Goal: Information Seeking & Learning: Learn about a topic

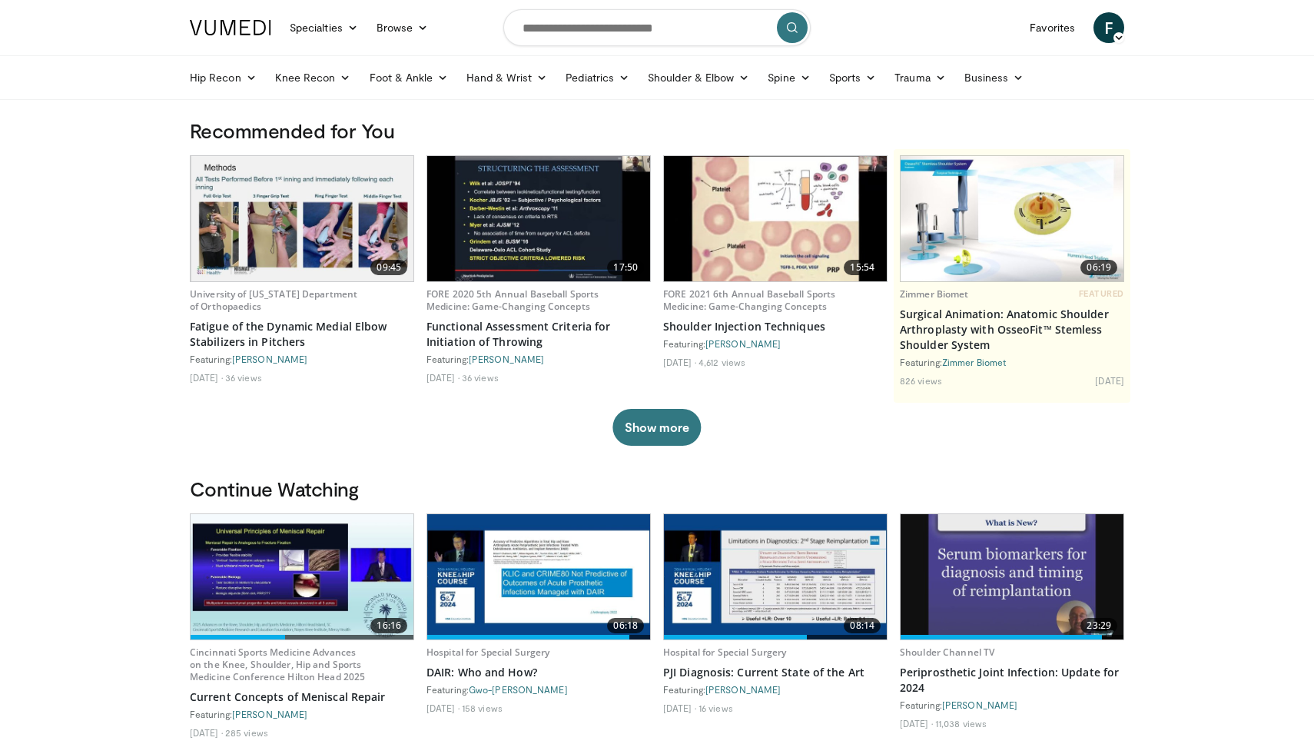
click at [260, 569] on img at bounding box center [302, 576] width 223 height 125
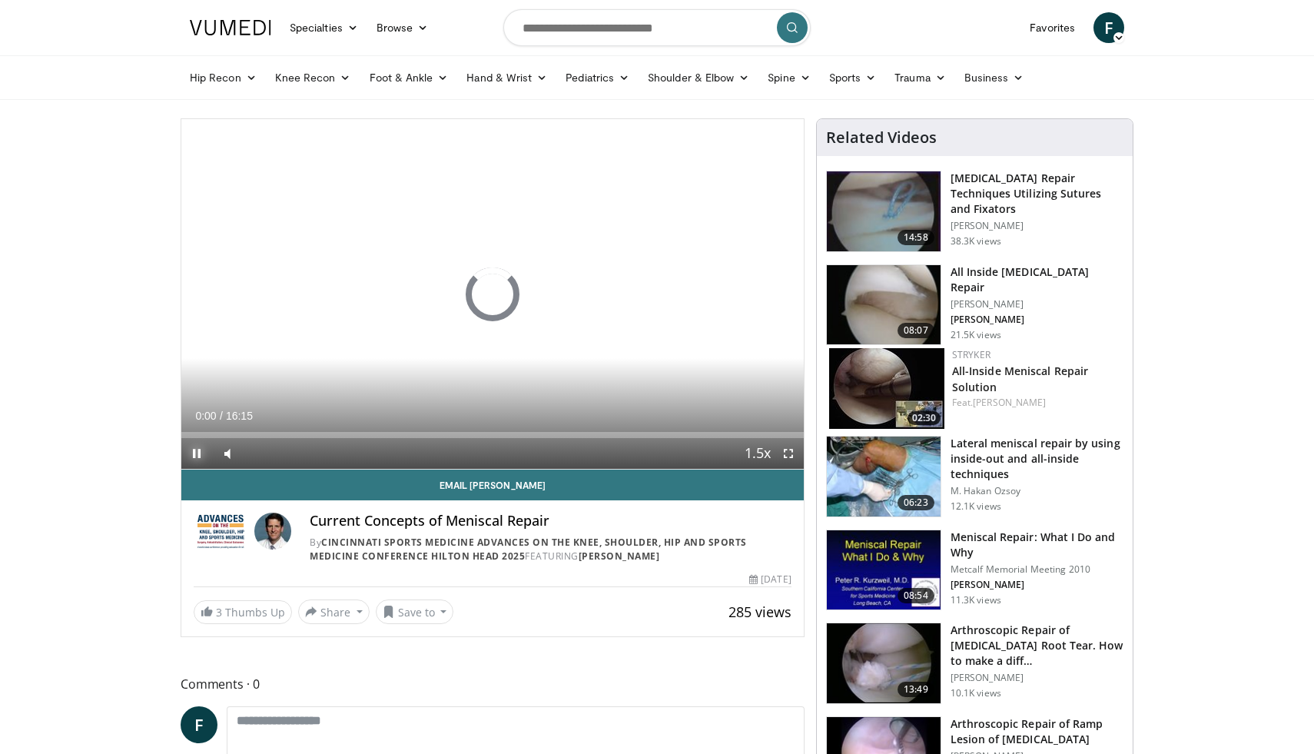
click at [201, 450] on span "Video Player" at bounding box center [196, 453] width 31 height 31
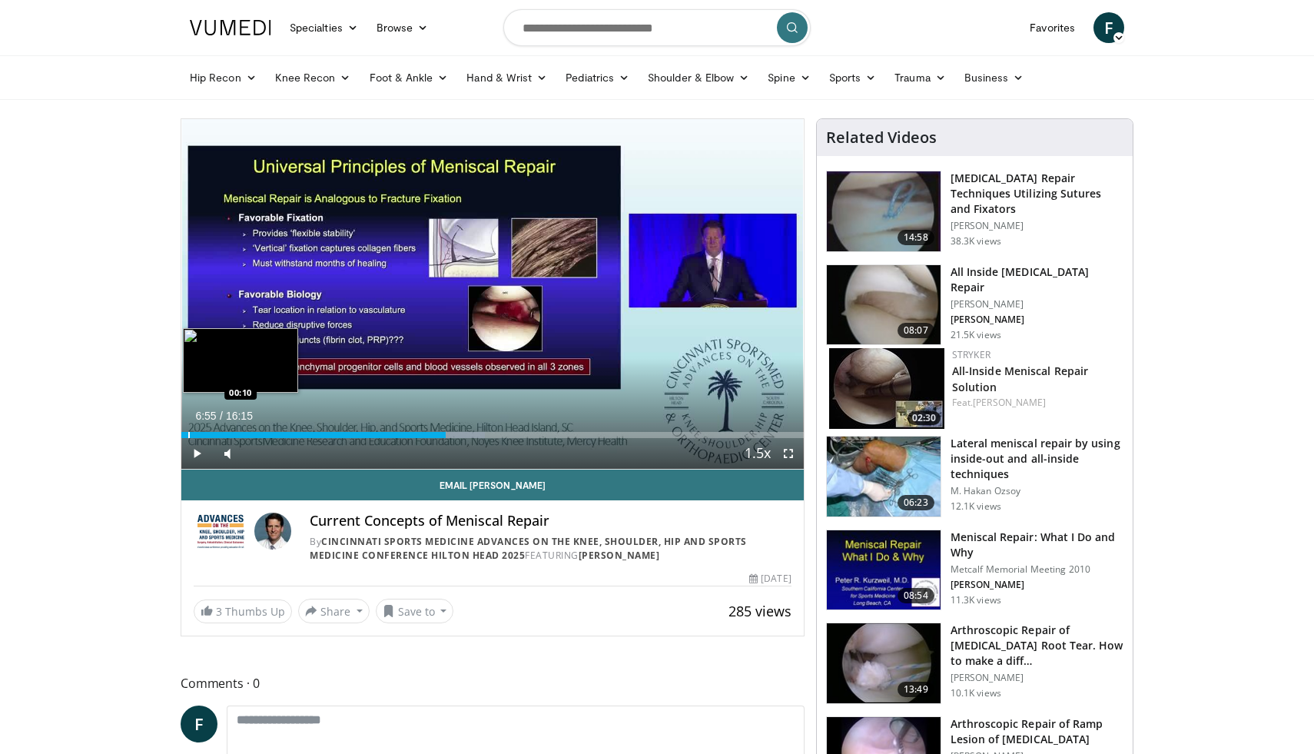
click at [188, 434] on div "Progress Bar" at bounding box center [189, 435] width 2 height 6
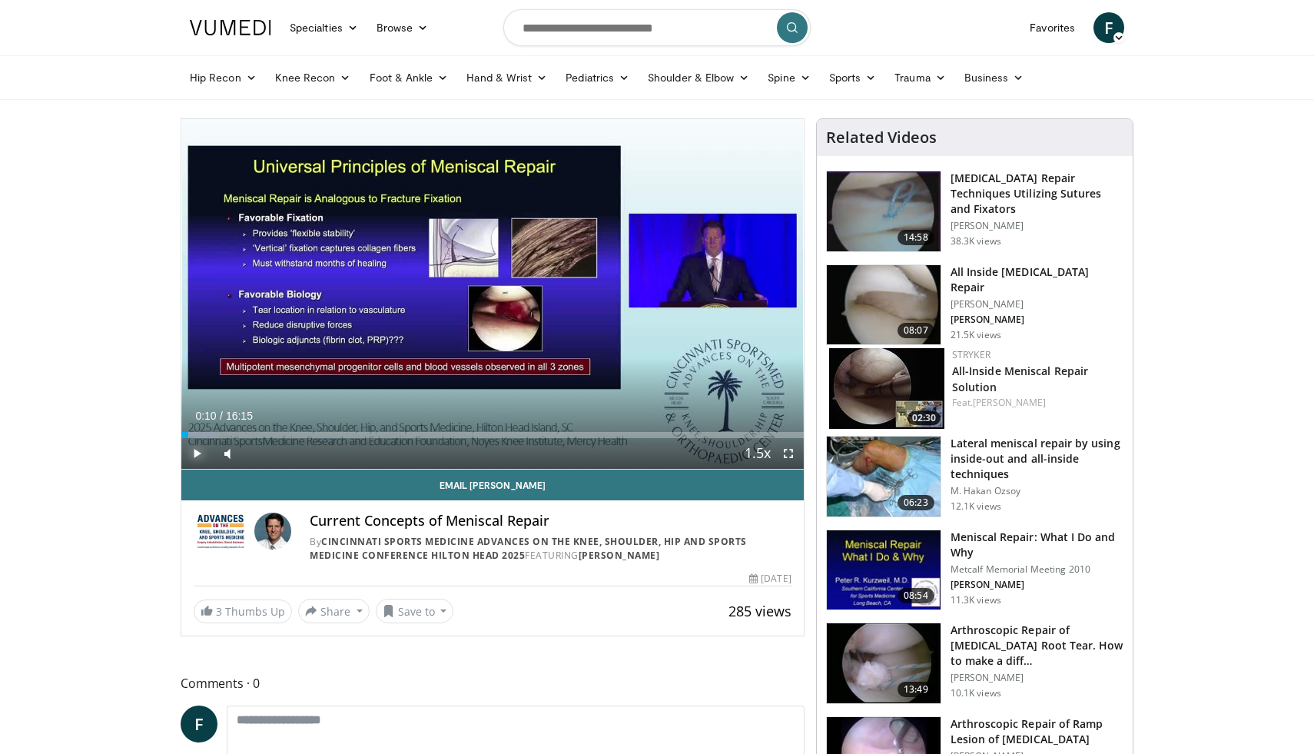
click at [195, 449] on span "Video Player" at bounding box center [196, 453] width 31 height 31
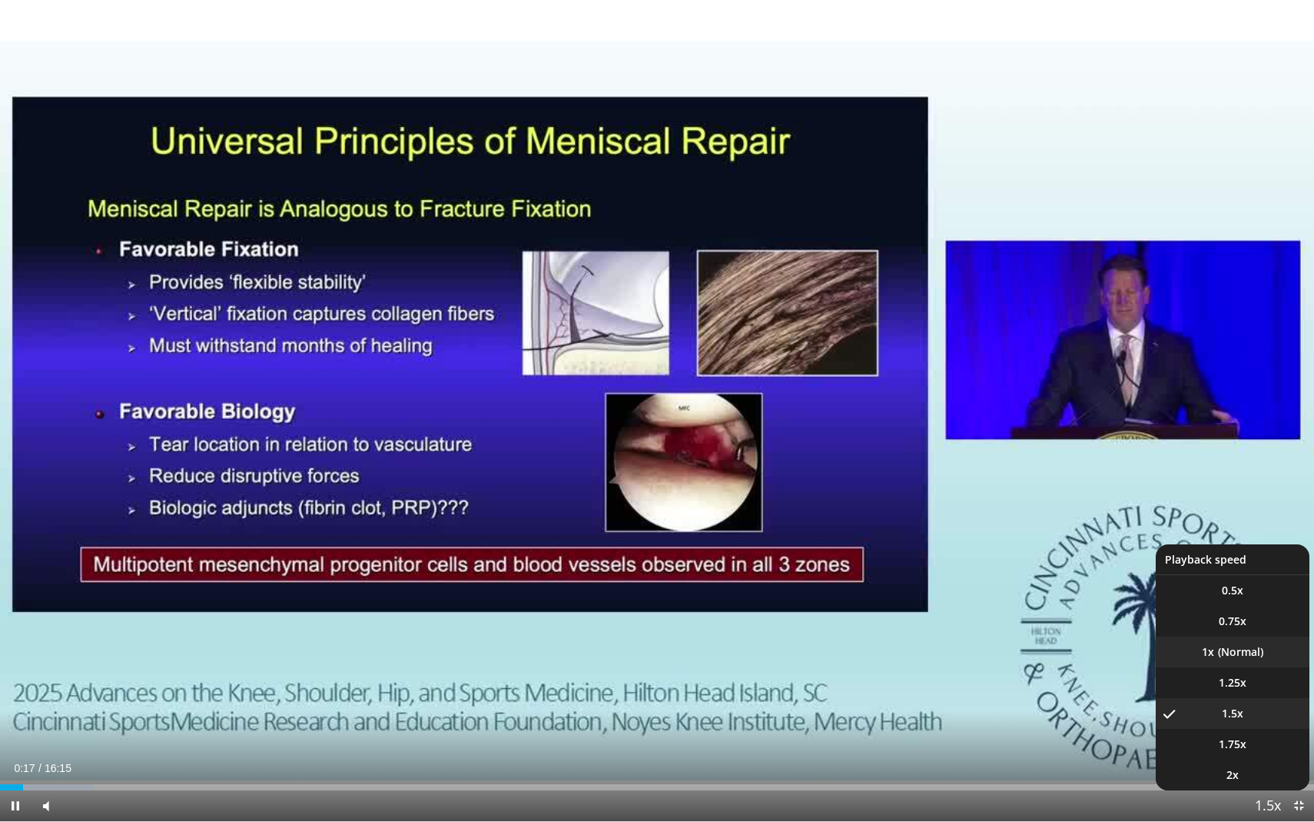
click at [1250, 665] on li "1x" at bounding box center [1233, 651] width 154 height 31
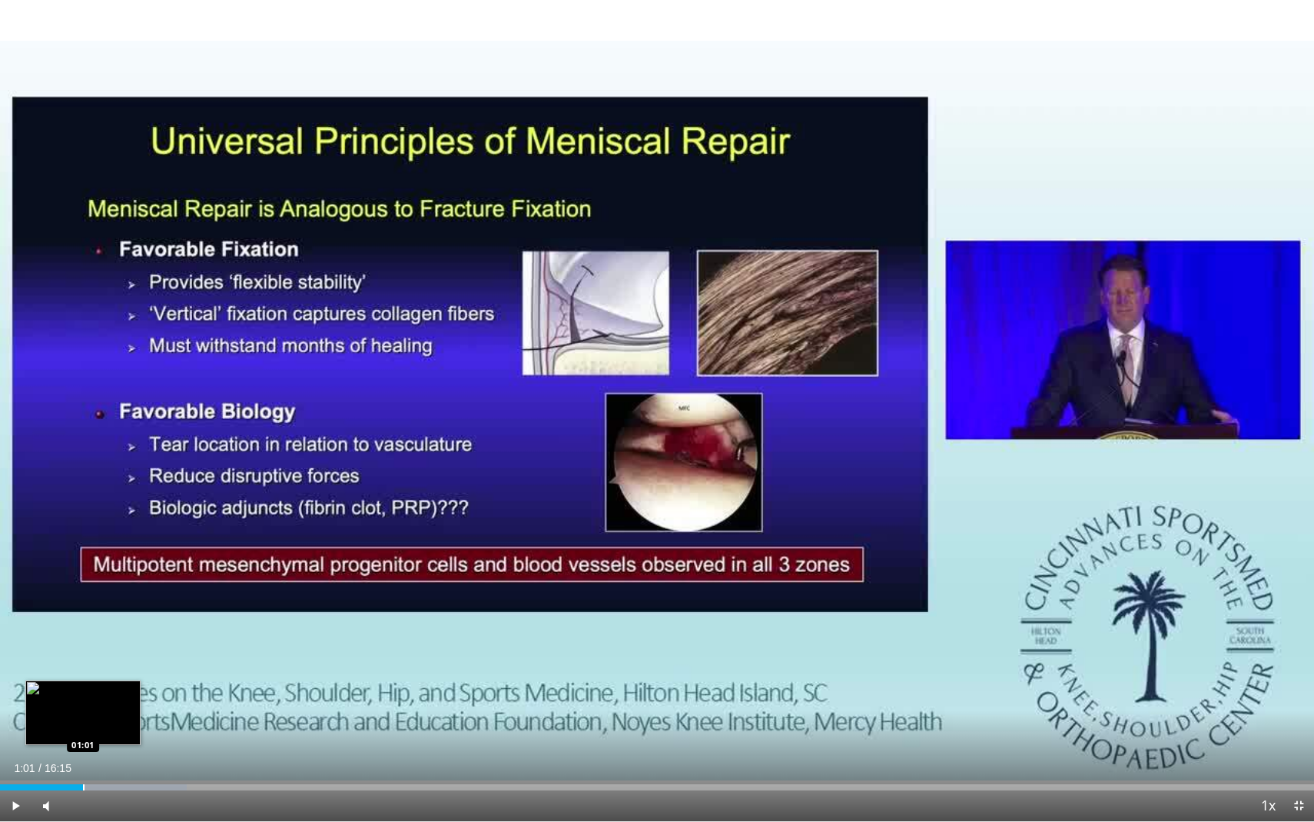
click at [83, 753] on div "Progress Bar" at bounding box center [84, 787] width 2 height 6
click at [71, 753] on div "Progress Bar" at bounding box center [72, 787] width 2 height 6
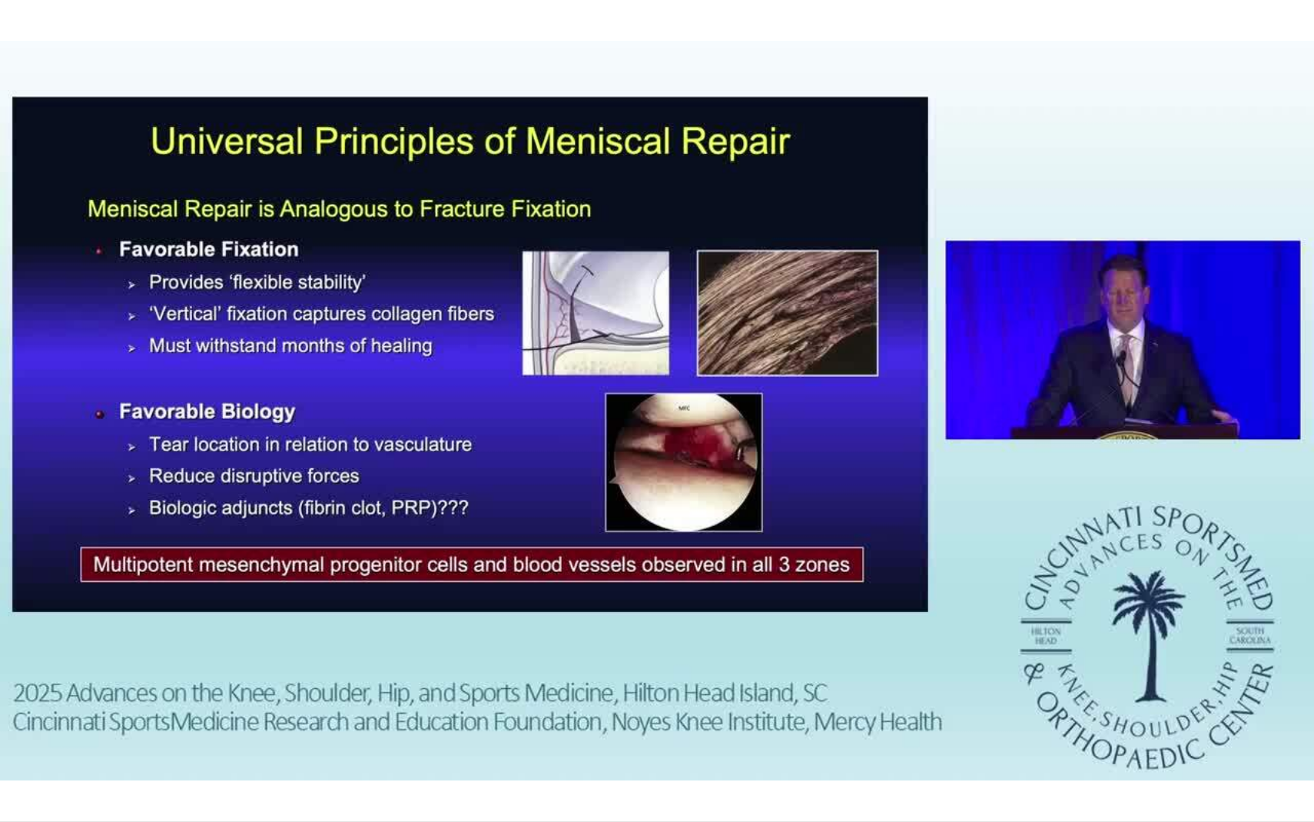
click at [1253, 753] on button "Playback Rate" at bounding box center [1268, 805] width 31 height 31
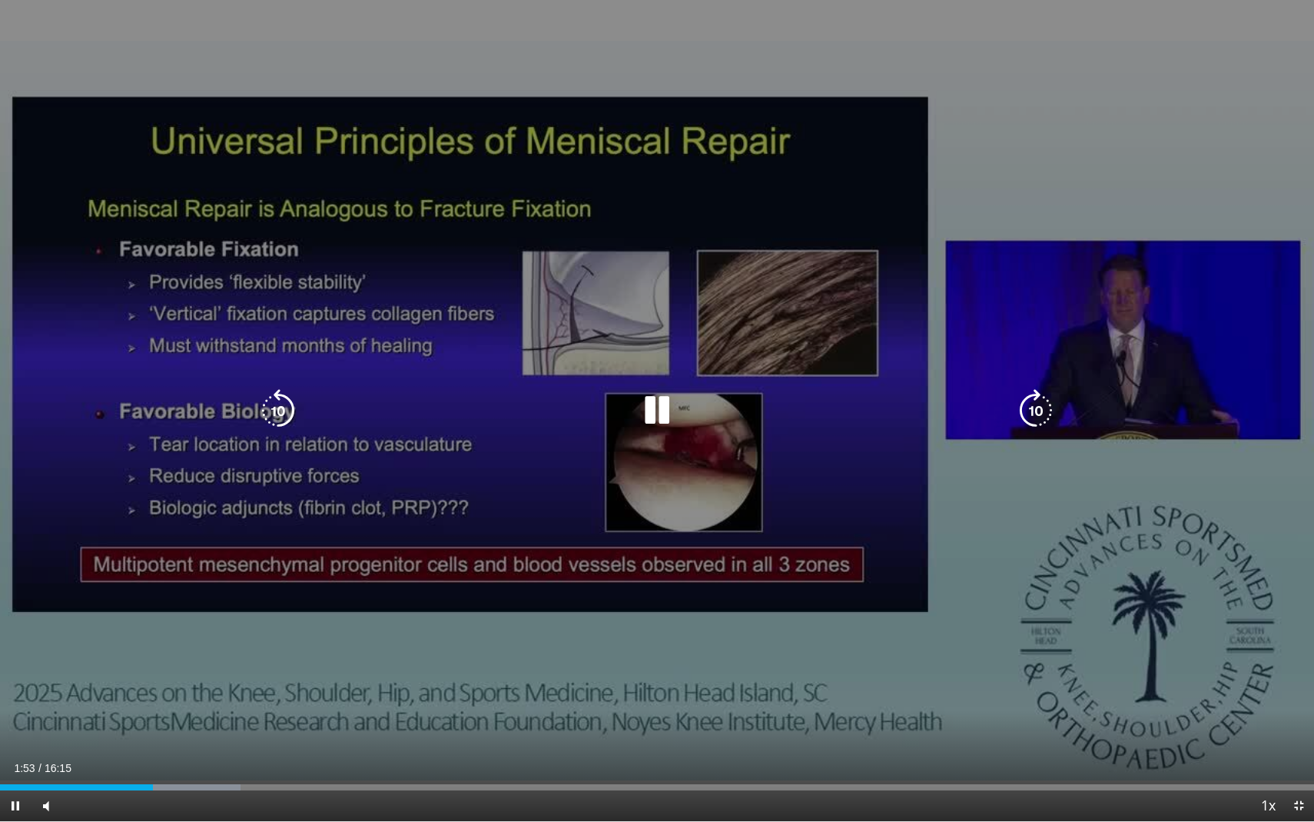
click at [252, 589] on div "10 seconds Tap to unmute" at bounding box center [657, 410] width 1314 height 821
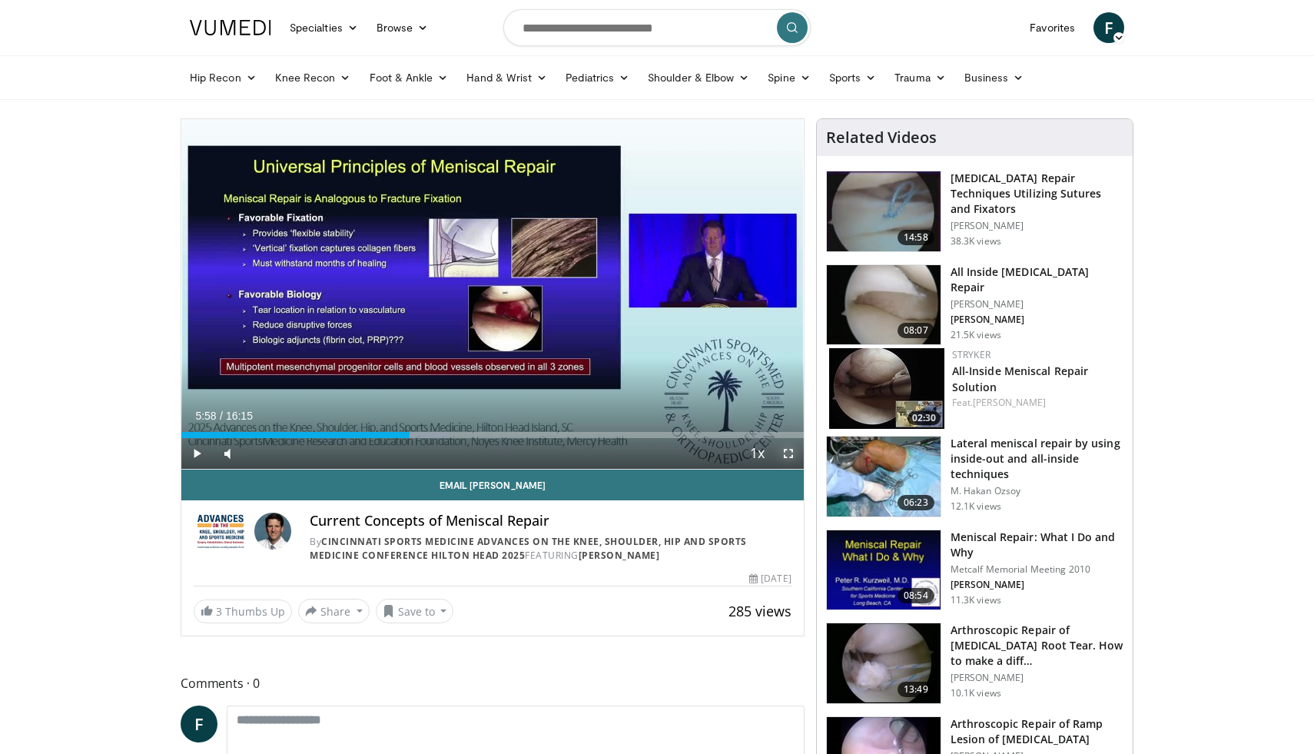
click at [781, 454] on span "Video Player" at bounding box center [788, 453] width 31 height 31
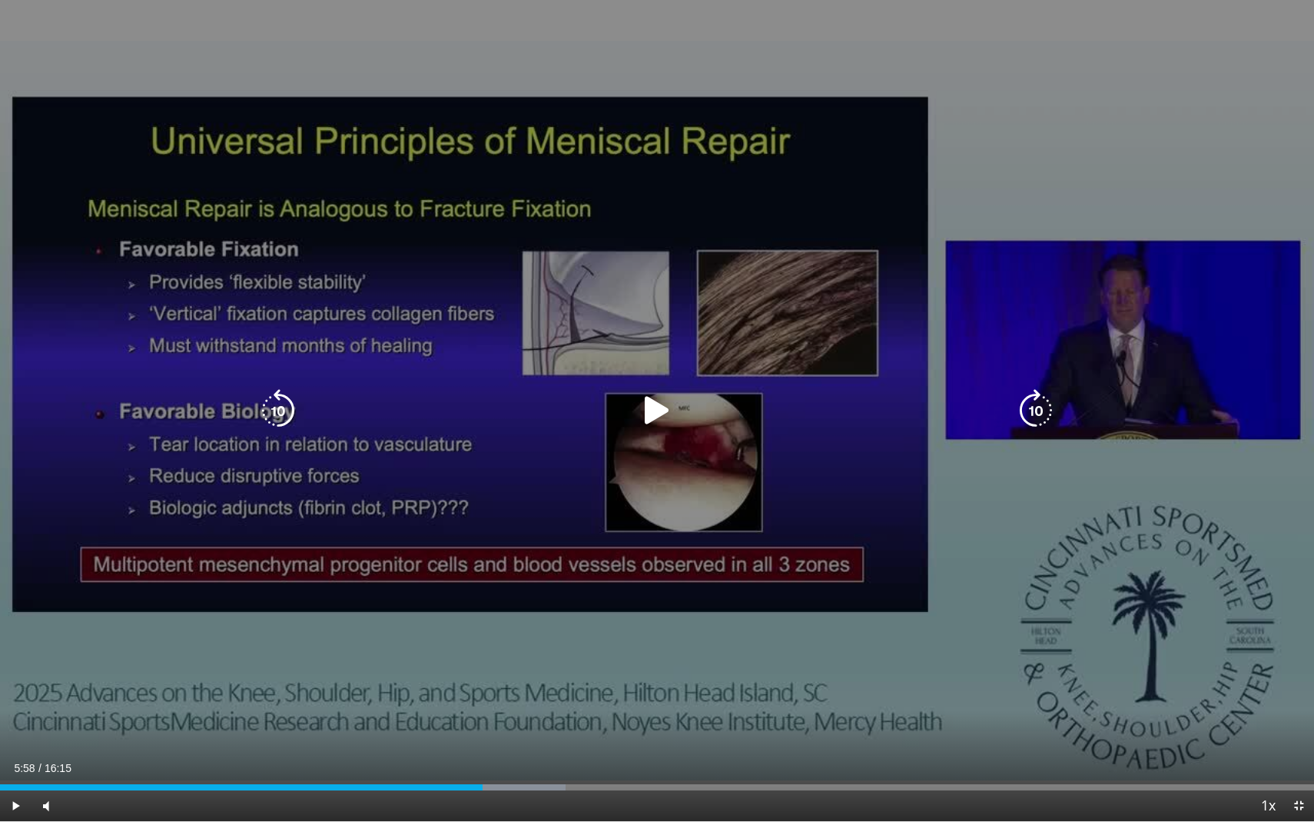
click at [681, 404] on div "Video Player" at bounding box center [657, 410] width 788 height 31
click at [648, 413] on icon "Video Player" at bounding box center [657, 410] width 43 height 43
click at [1034, 405] on icon "Video Player" at bounding box center [1035, 410] width 43 height 43
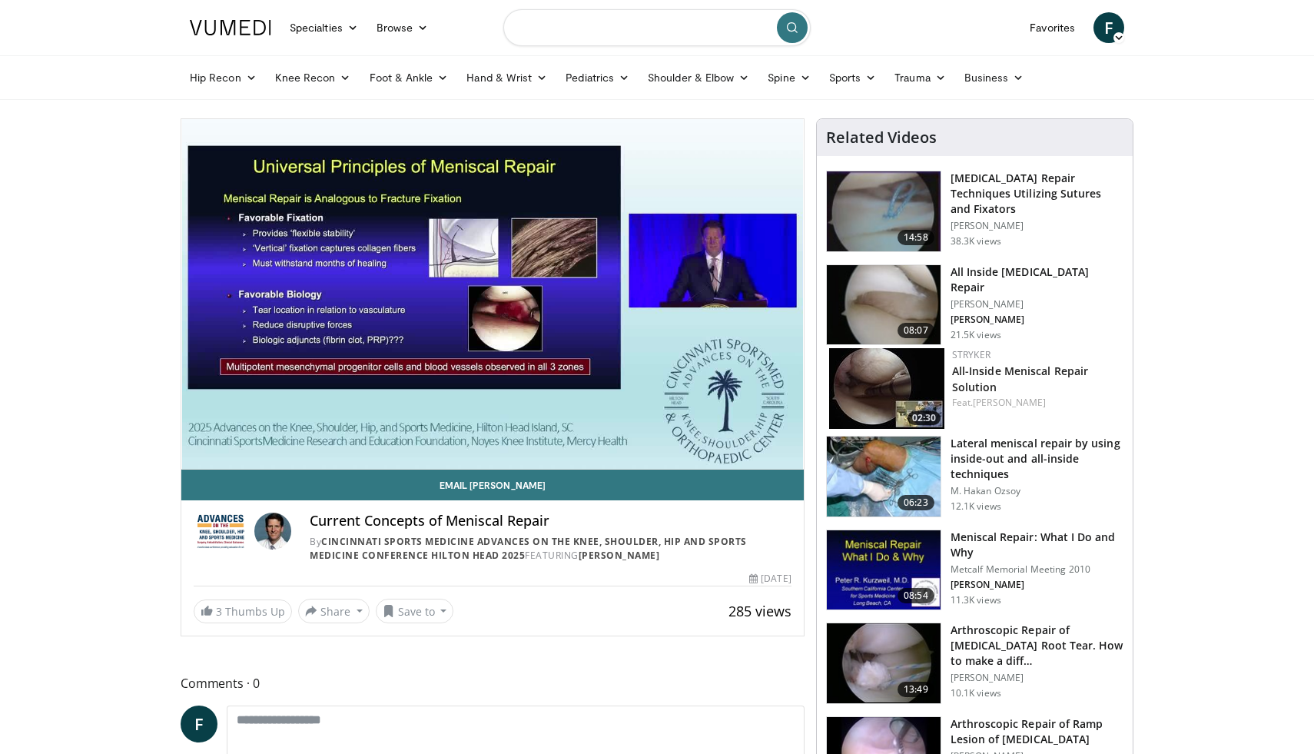
click at [557, 32] on input "Search topics, interventions" at bounding box center [656, 27] width 307 height 37
type input "**********"
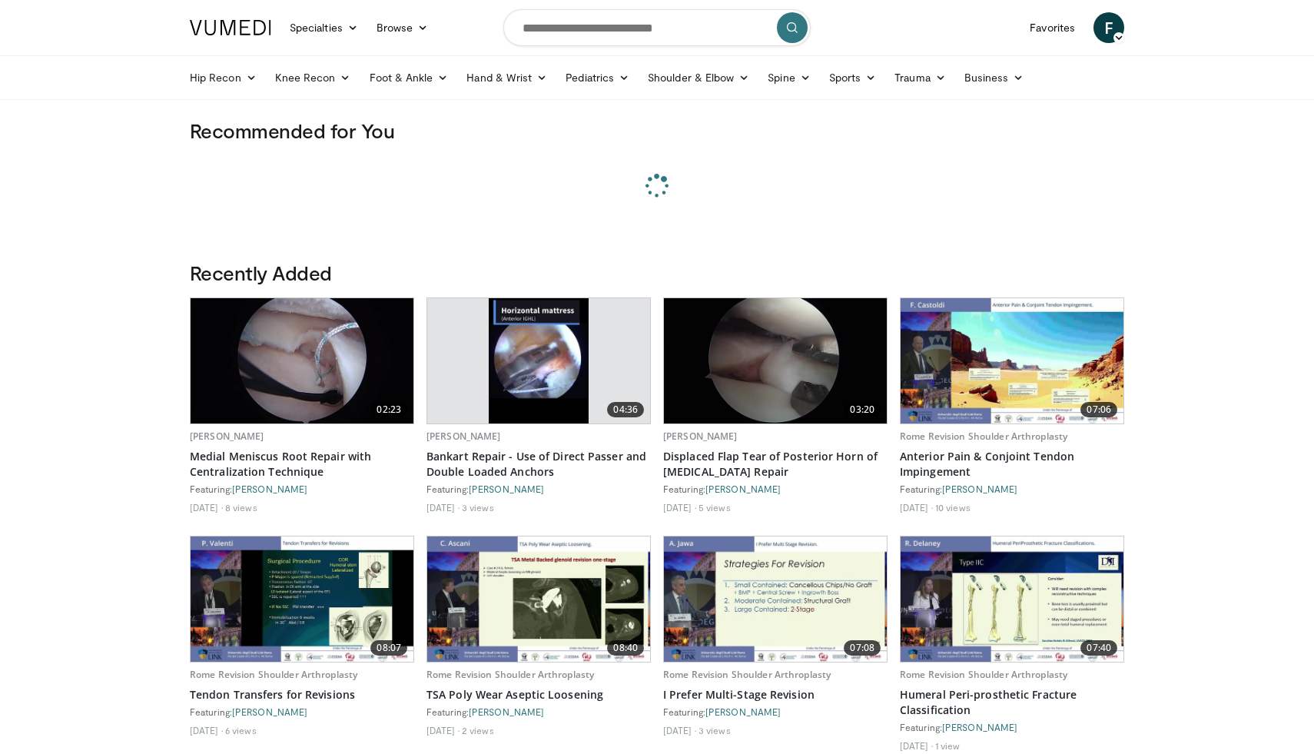
click at [613, 48] on form at bounding box center [656, 27] width 307 height 55
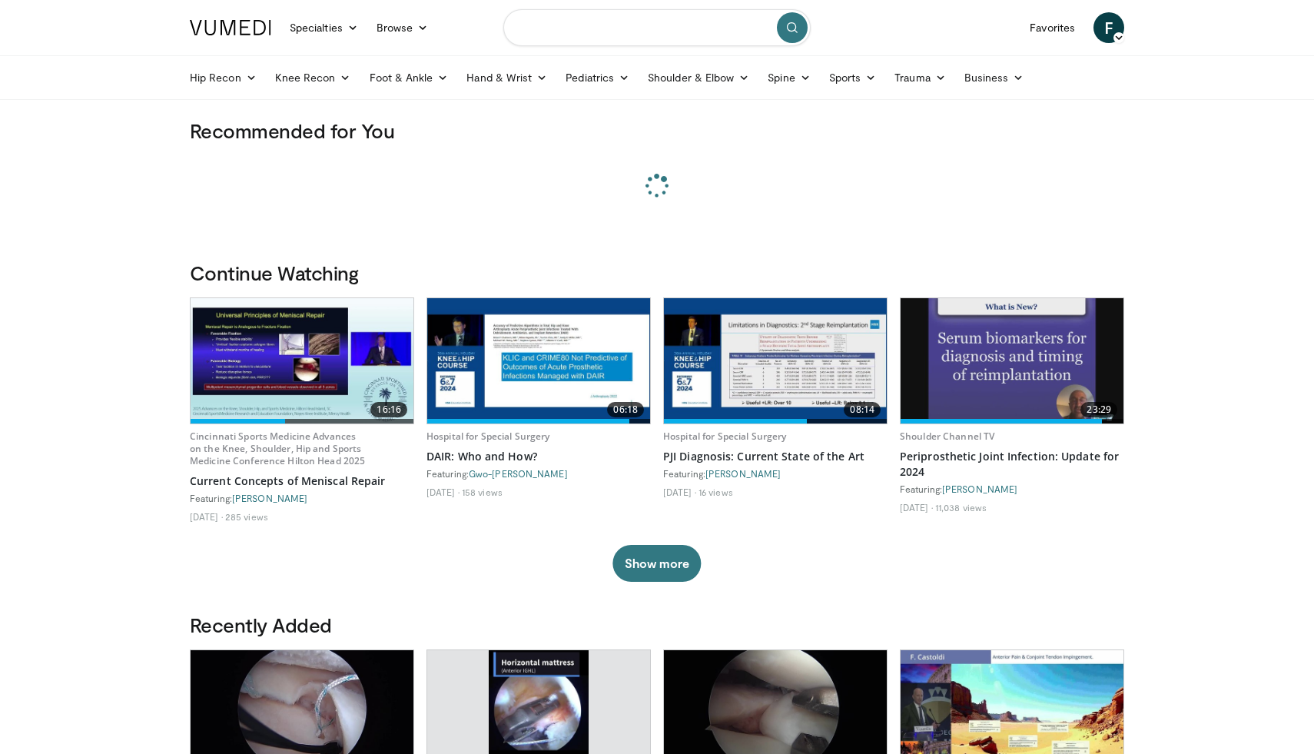
click at [613, 35] on input "Search topics, interventions" at bounding box center [656, 27] width 307 height 37
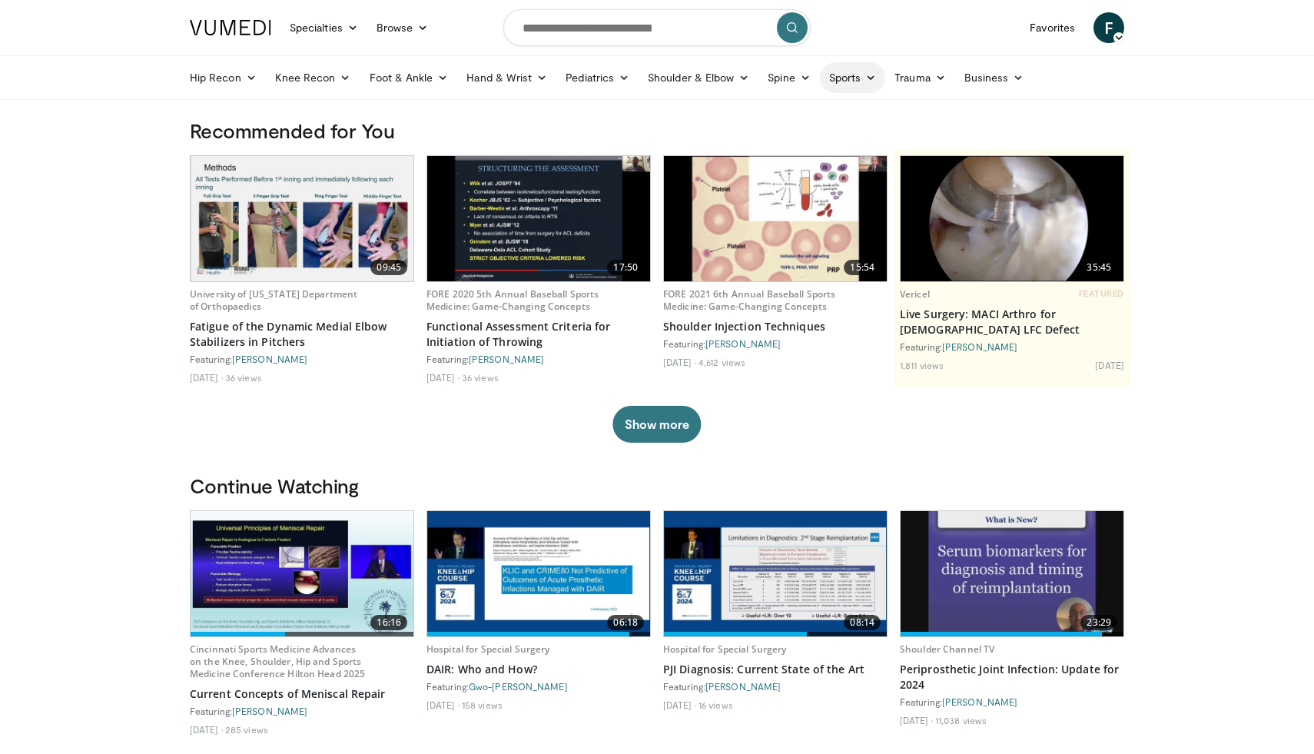
click at [839, 81] on link "Sports" at bounding box center [853, 77] width 66 height 31
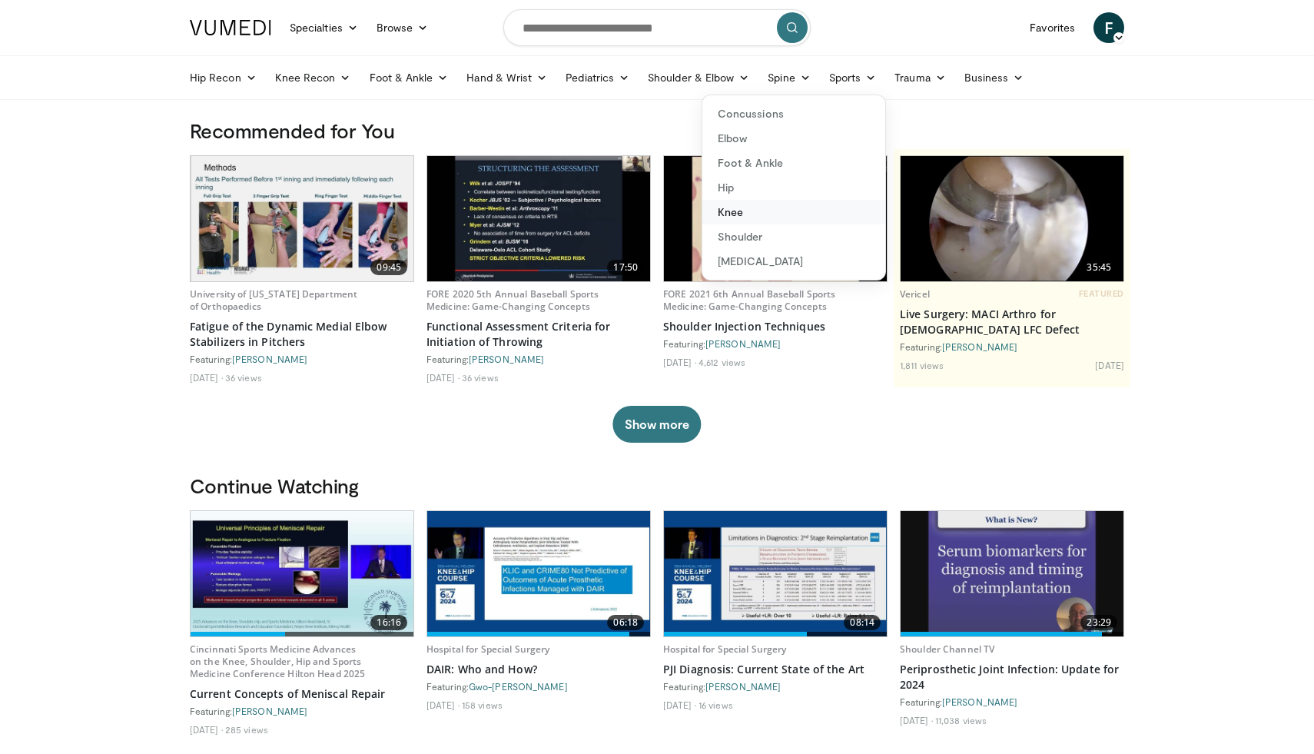
click at [794, 217] on link "Knee" at bounding box center [793, 212] width 183 height 25
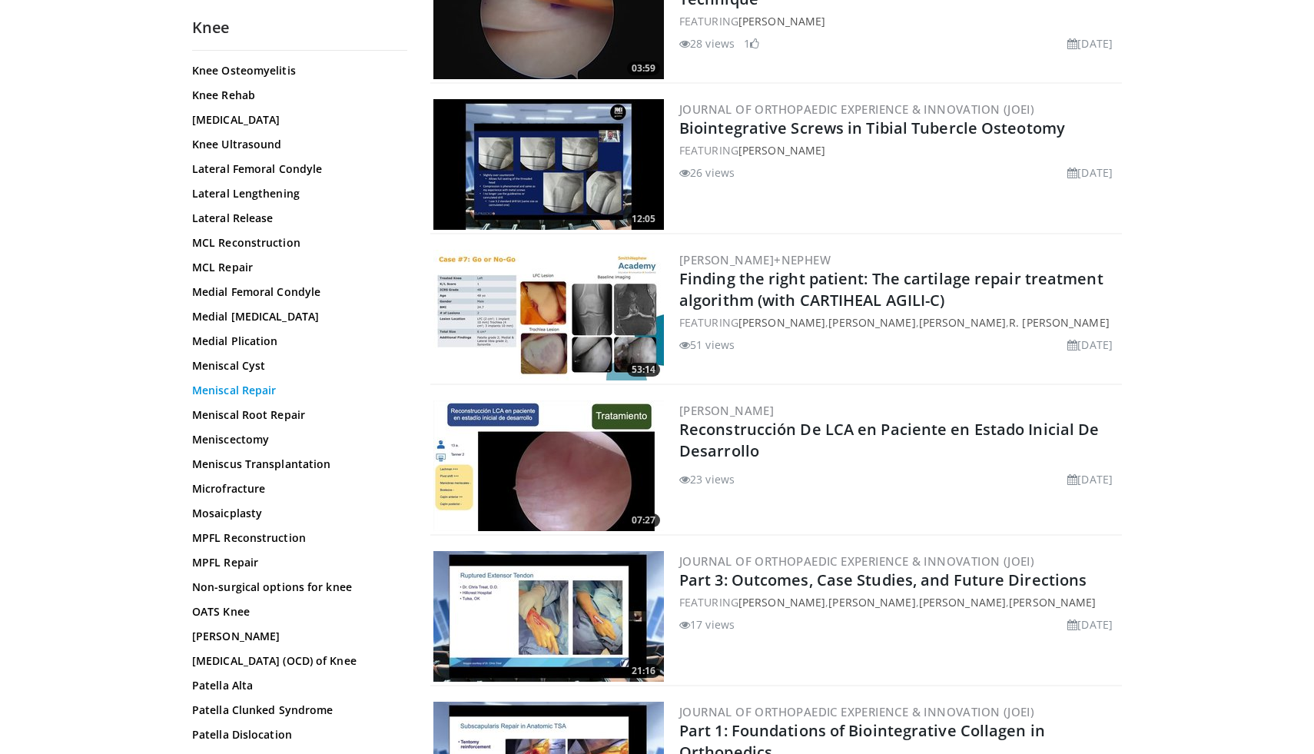
scroll to position [819, 0]
click at [301, 587] on link "Non-surgical options for knee" at bounding box center [295, 586] width 207 height 15
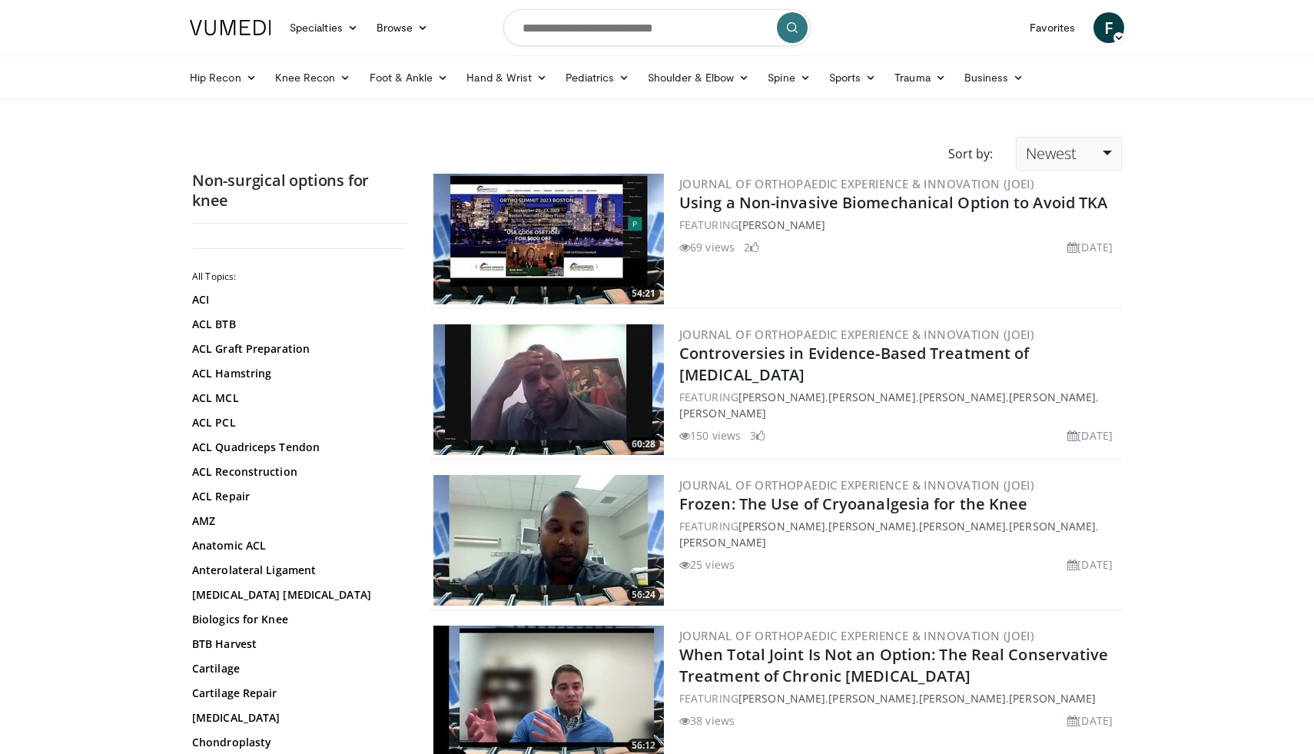
click at [1047, 150] on span "Newest" at bounding box center [1051, 153] width 51 height 21
click at [1065, 276] on link "Views" at bounding box center [1077, 265] width 121 height 25
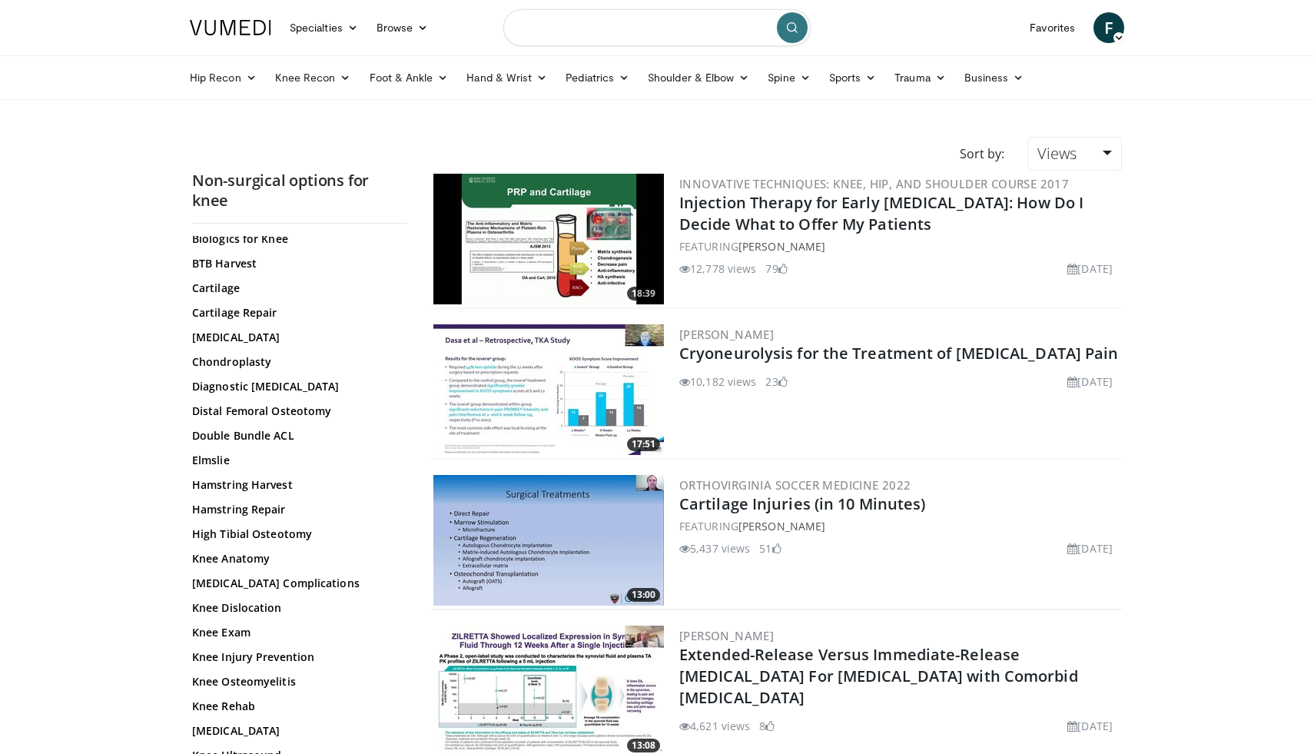
click at [563, 39] on input "Search topics, interventions" at bounding box center [656, 27] width 307 height 37
type input "**********"
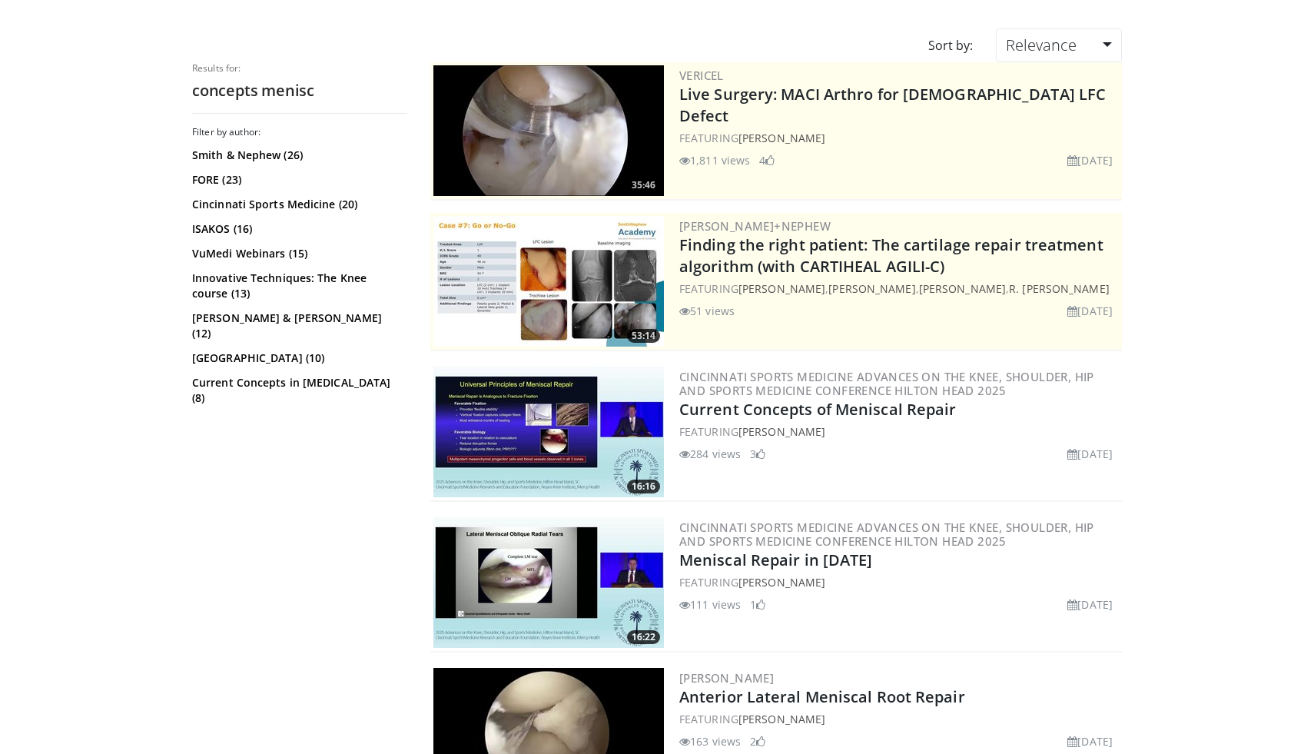
scroll to position [110, 0]
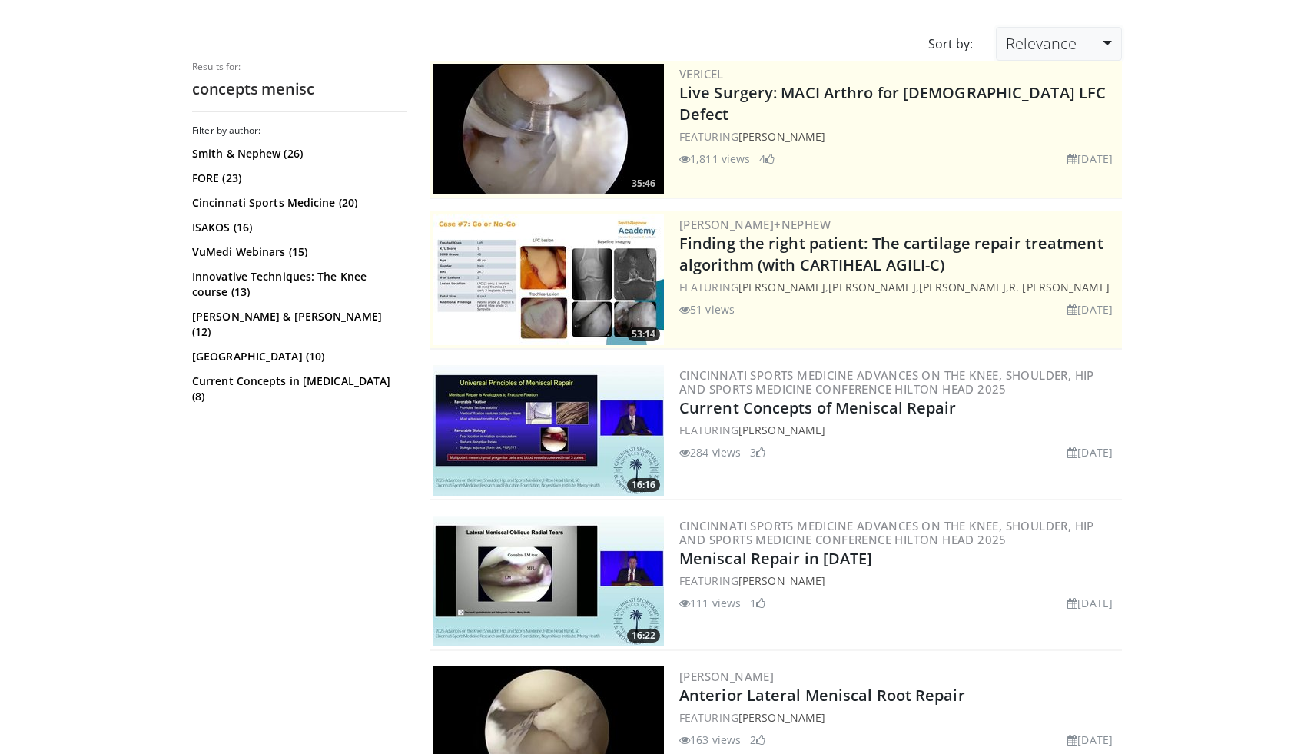
click at [1081, 52] on link "Relevance" at bounding box center [1059, 44] width 126 height 34
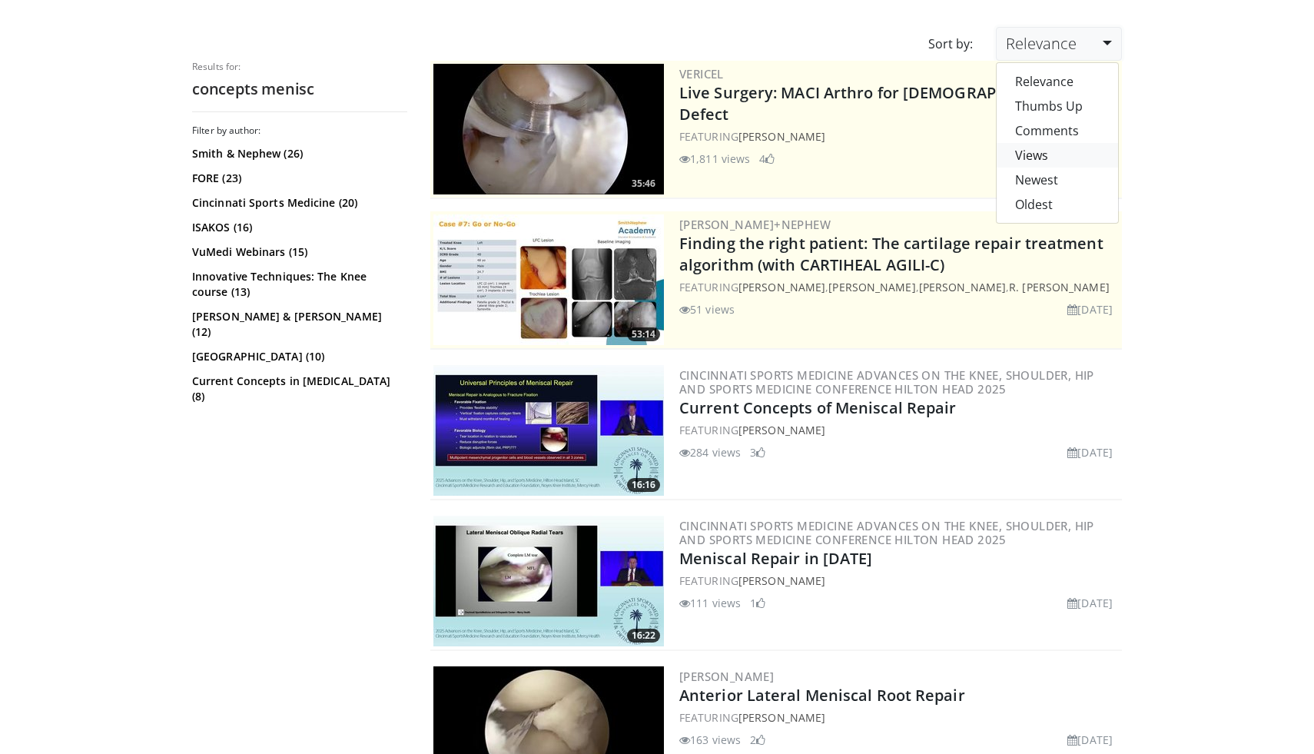
click at [1057, 155] on link "Views" at bounding box center [1057, 155] width 121 height 25
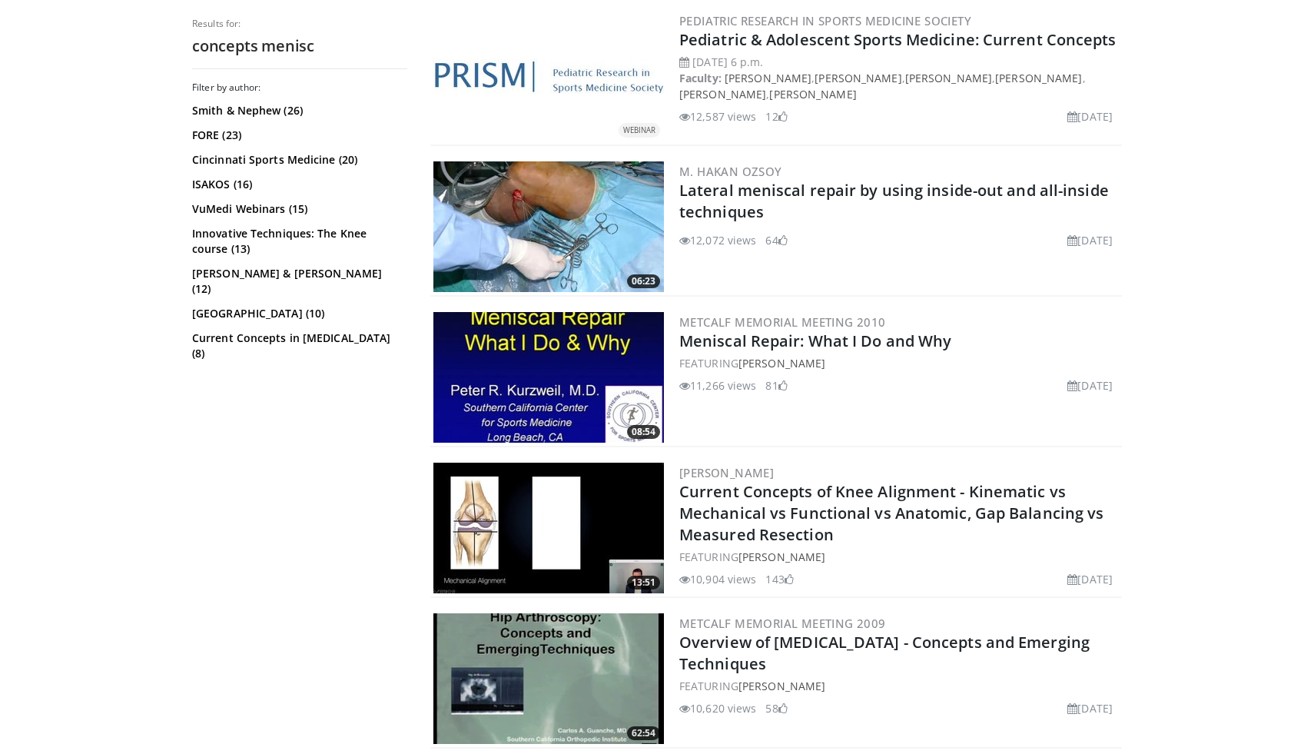
scroll to position [1893, 0]
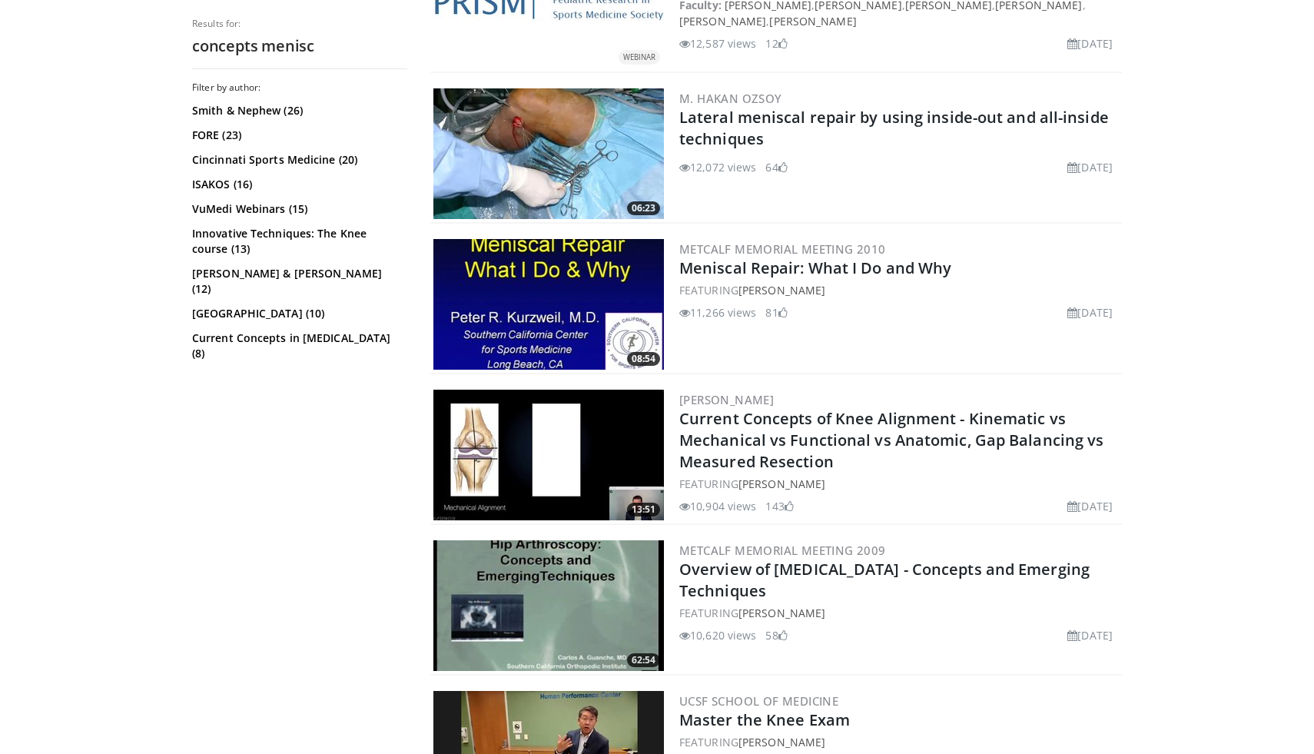
click at [1256, 406] on body "Specialties Adult & Family Medicine Allergy, [MEDICAL_DATA], Immunology Anesthe…" at bounding box center [657, 322] width 1314 height 4431
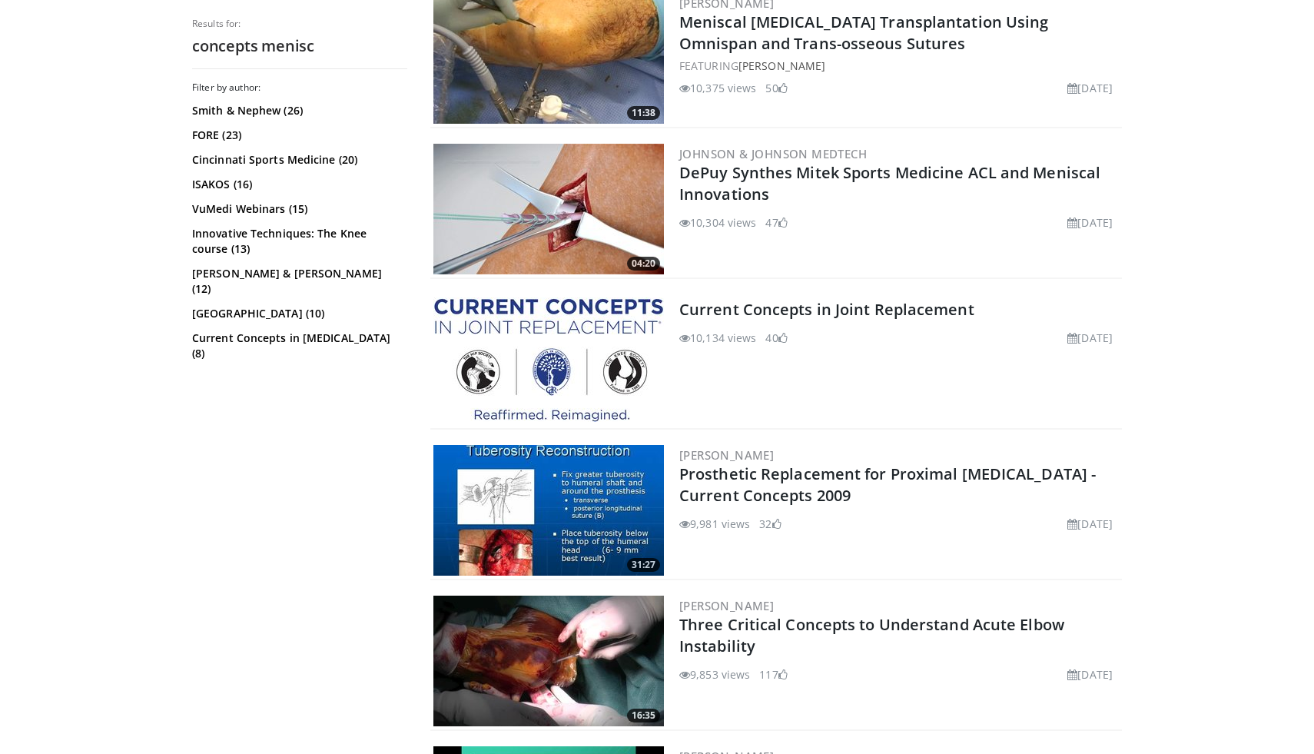
scroll to position [2743, 0]
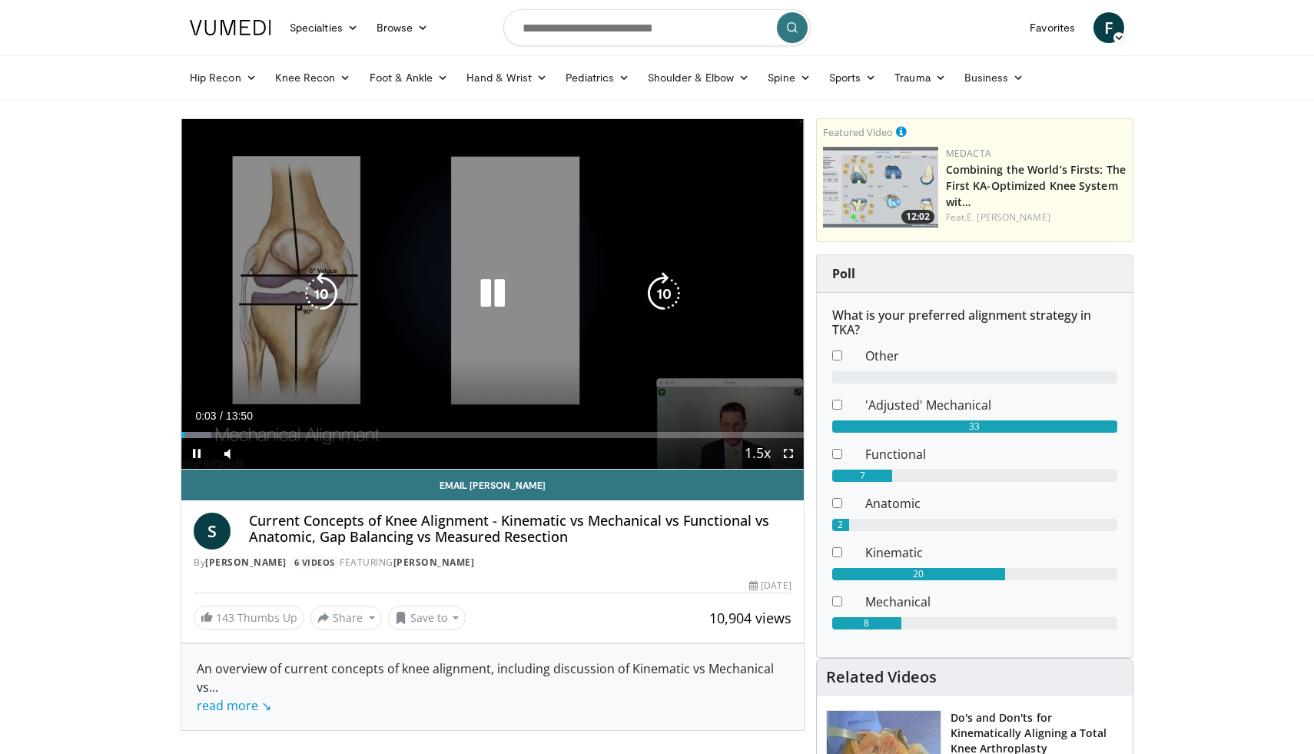
click at [489, 323] on div "10 seconds Tap to unmute" at bounding box center [492, 294] width 622 height 350
click at [490, 291] on icon "Video Player" at bounding box center [492, 293] width 43 height 43
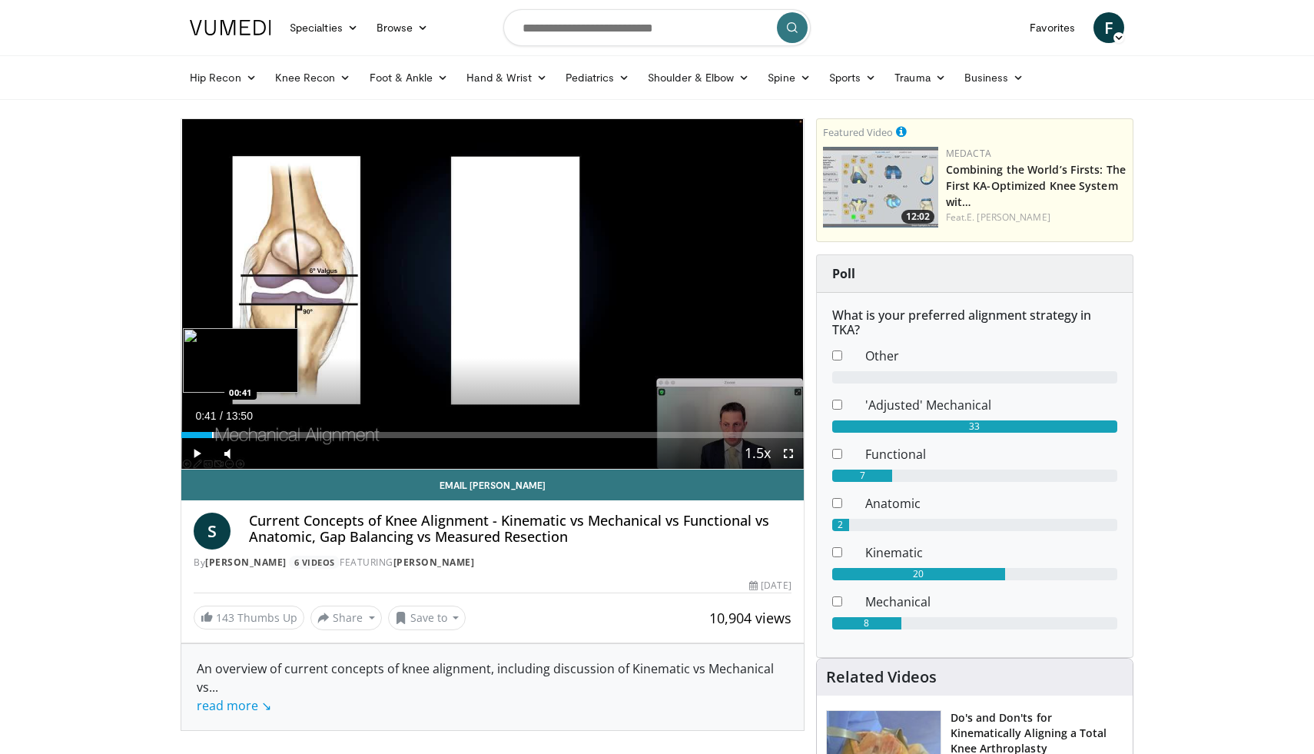
click at [212, 429] on div "Loaded : 6.00% 00:06 00:41" at bounding box center [492, 430] width 622 height 15
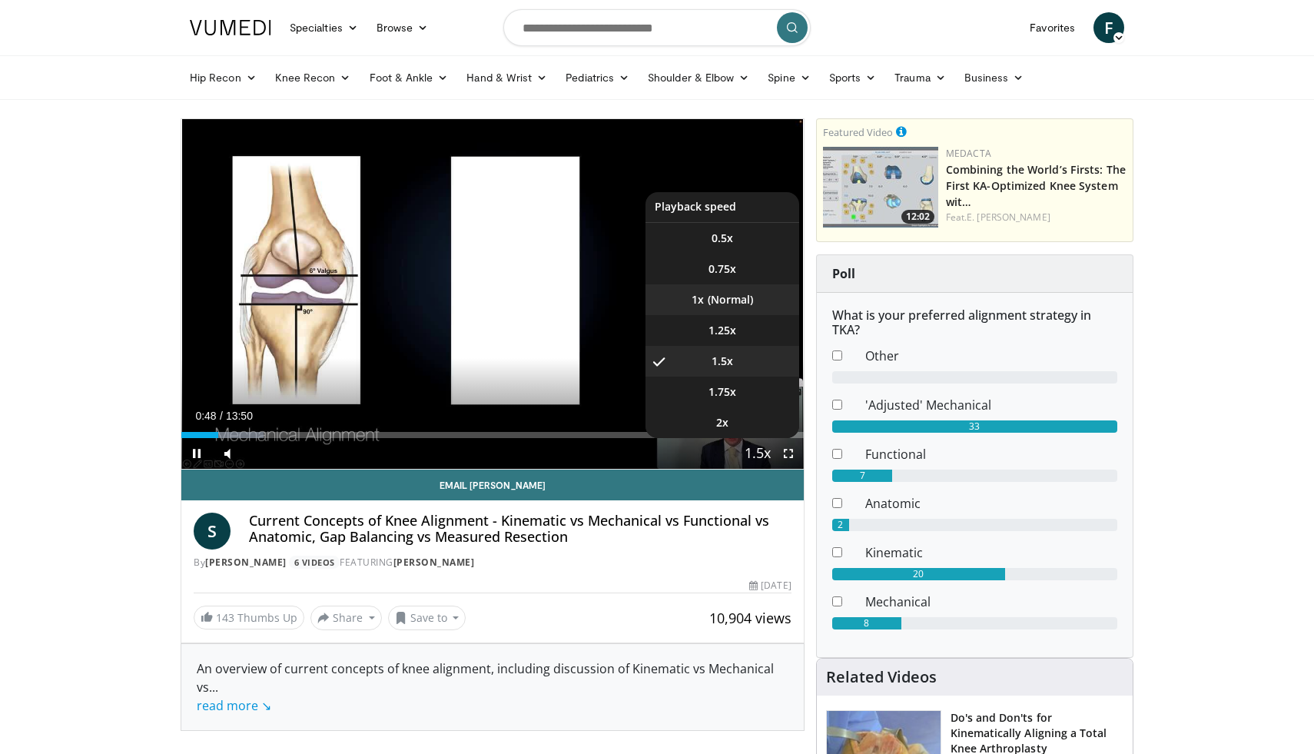
click at [729, 301] on li "1x" at bounding box center [723, 299] width 154 height 31
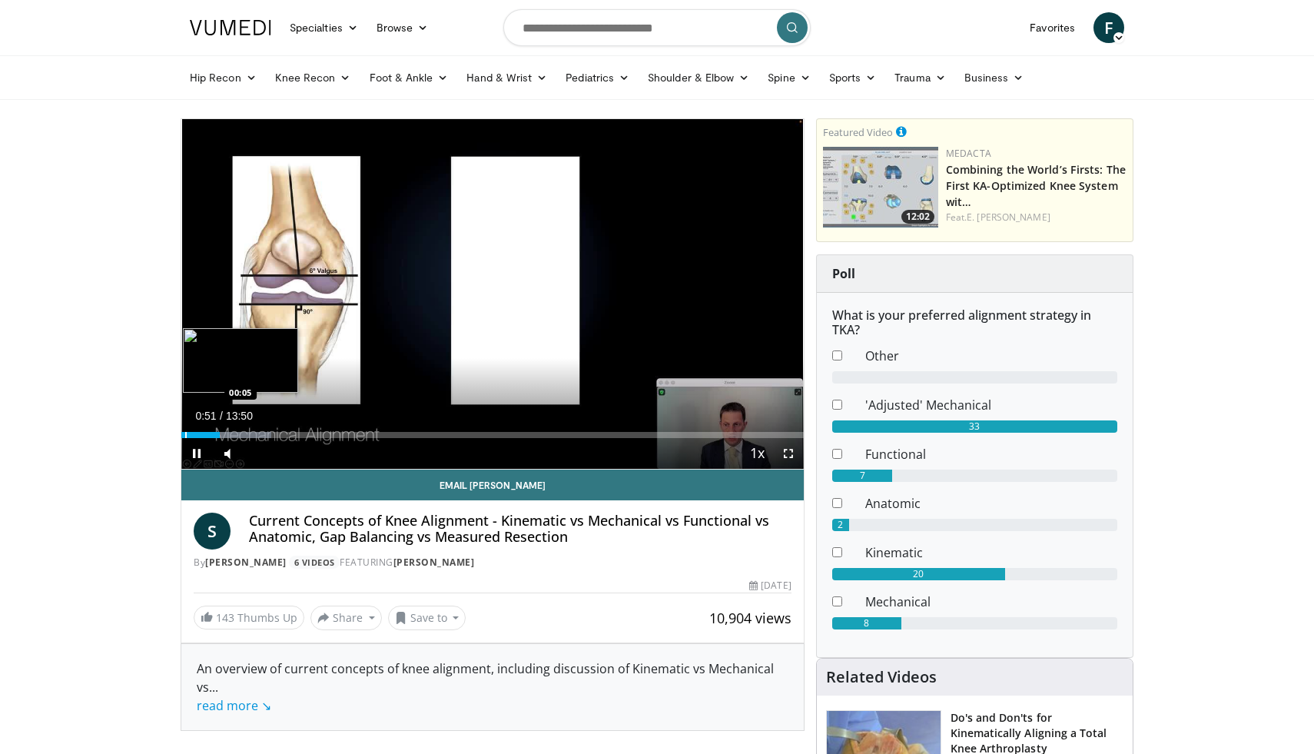
click at [185, 433] on div "Progress Bar" at bounding box center [186, 435] width 2 height 6
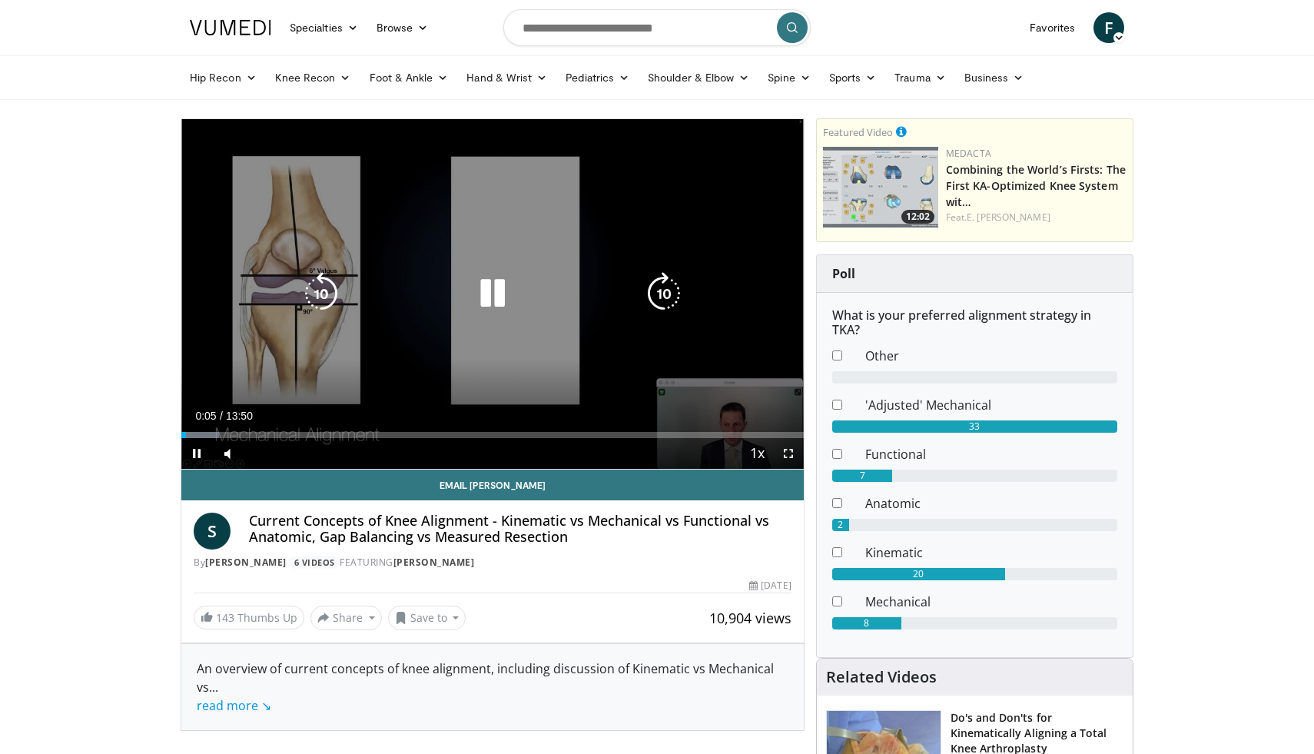
click at [493, 293] on icon "Video Player" at bounding box center [492, 293] width 43 height 43
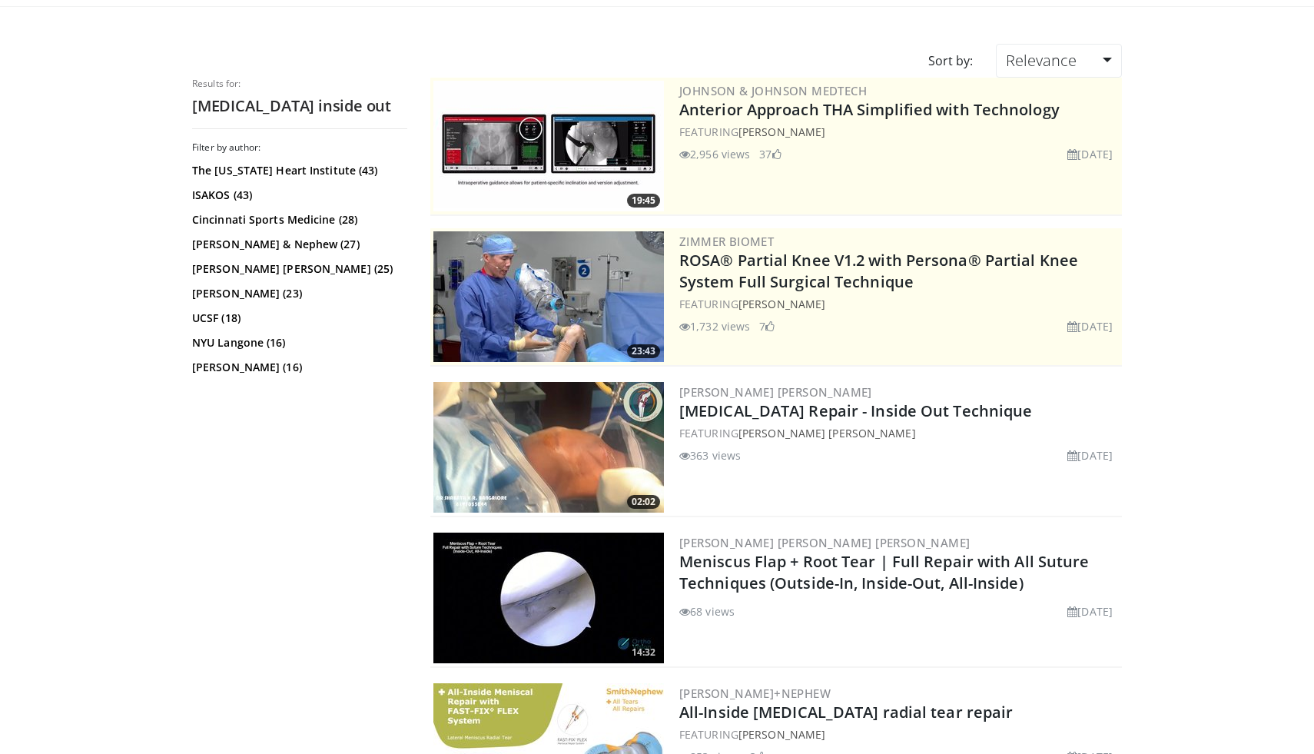
scroll to position [95, 0]
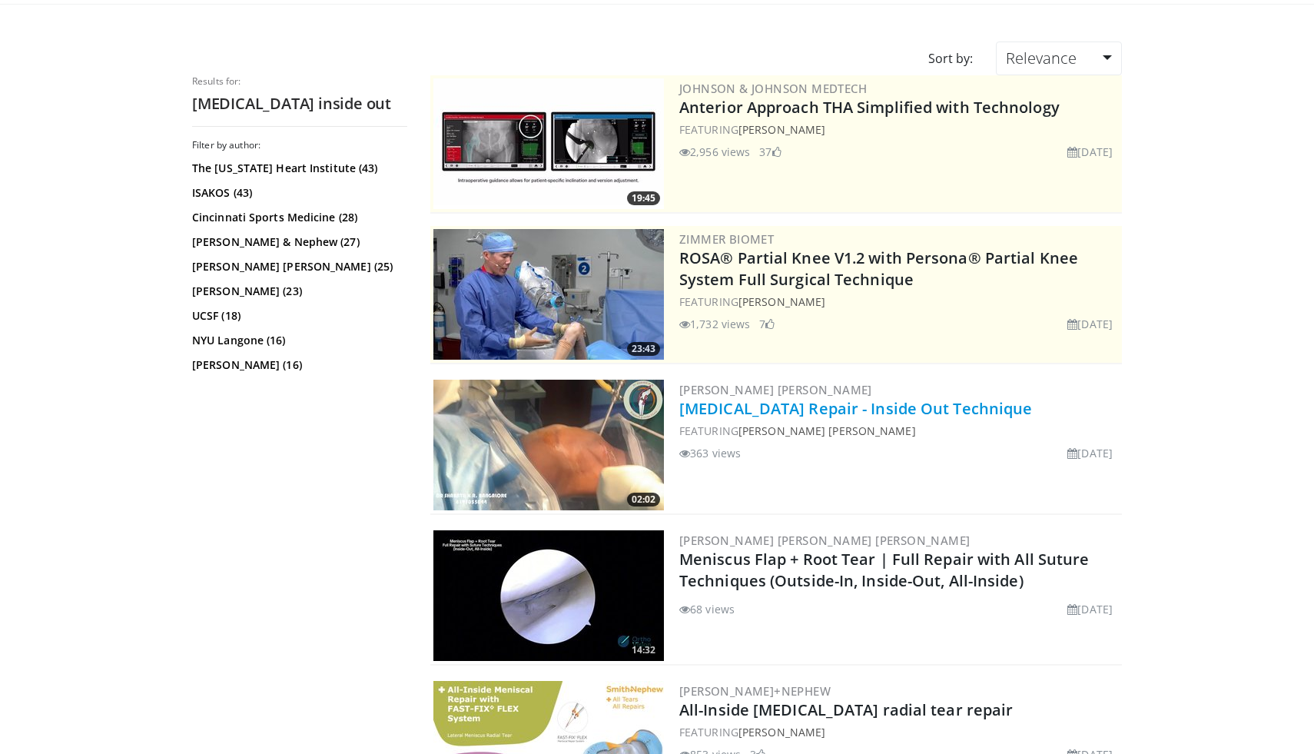
click at [935, 414] on link "Lateral Meniscus Repair - Inside Out Technique" at bounding box center [855, 408] width 353 height 21
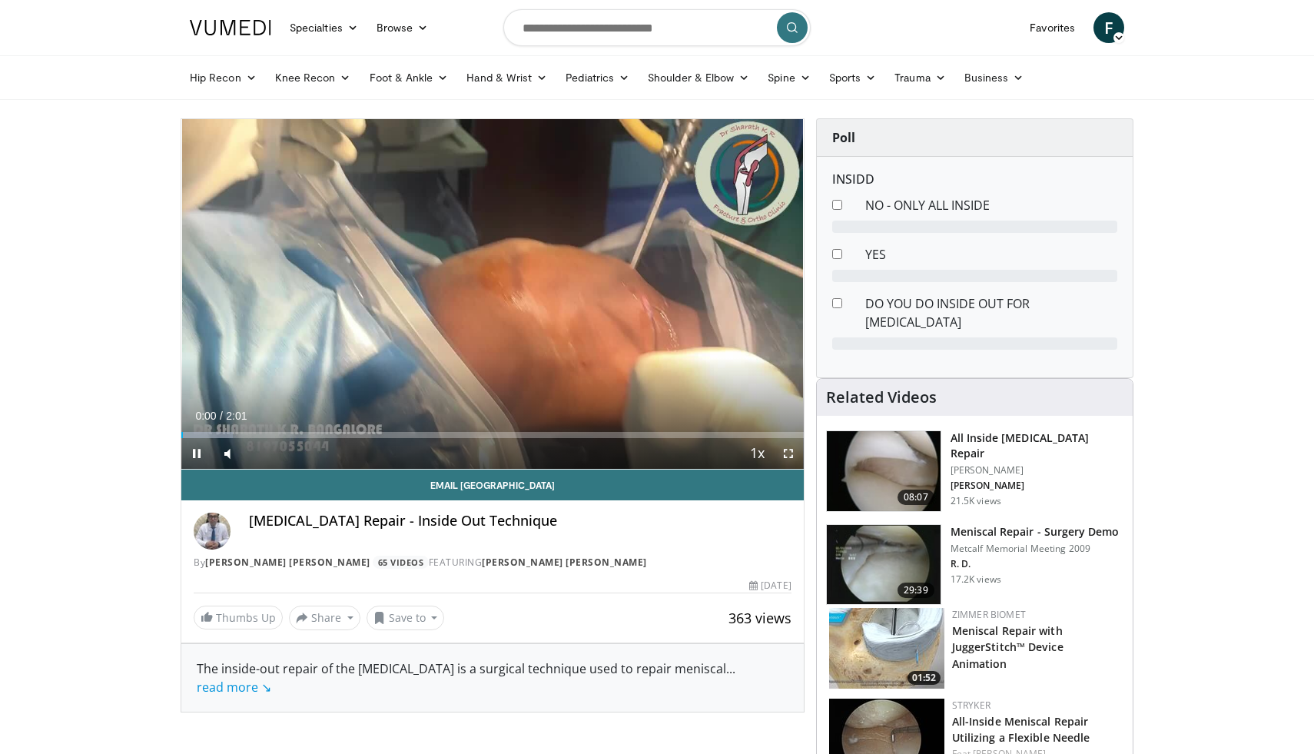
click at [795, 456] on span "Video Player" at bounding box center [788, 453] width 31 height 31
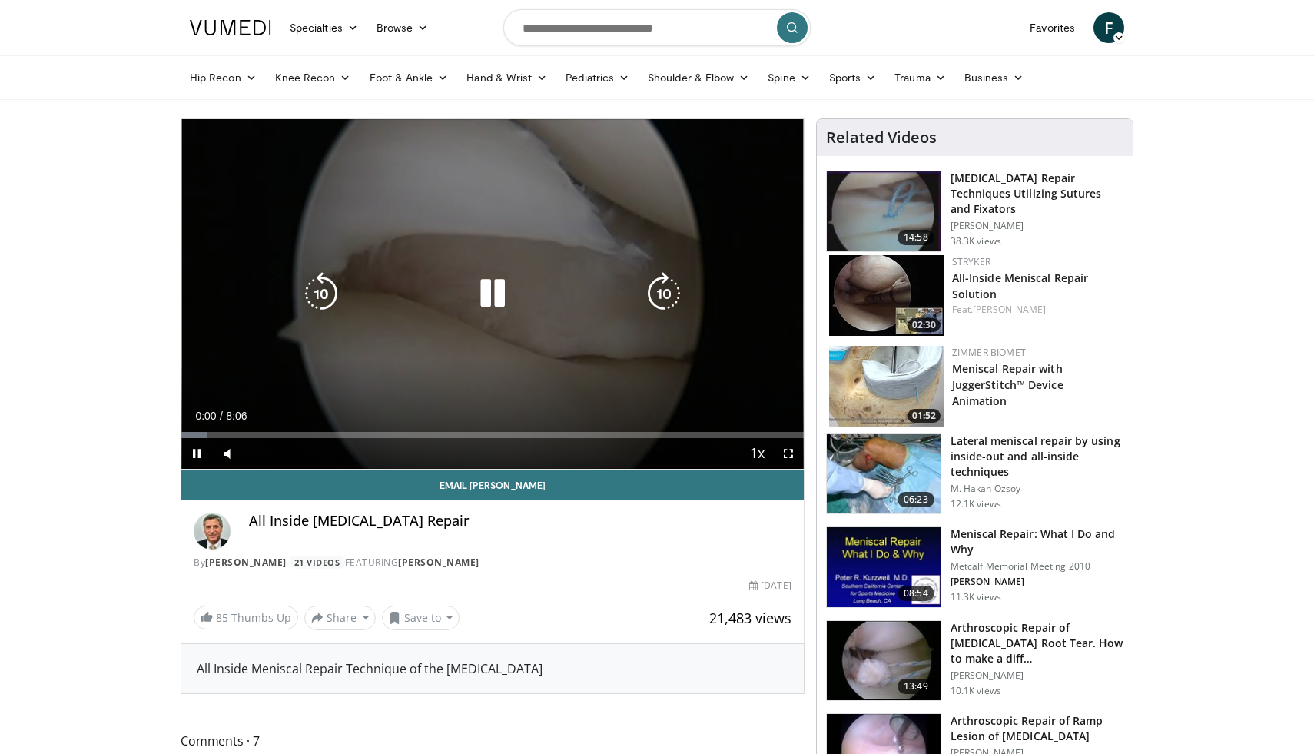
click at [490, 300] on icon "Video Player" at bounding box center [492, 293] width 43 height 43
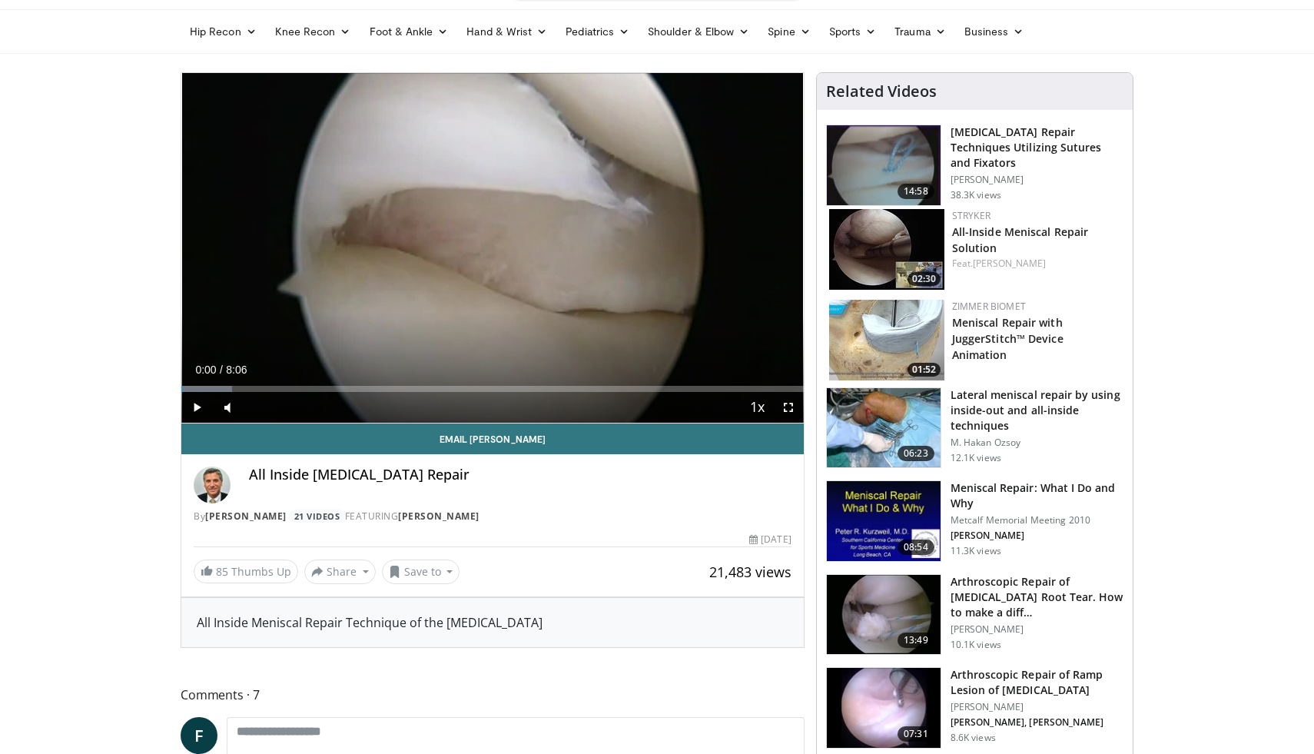
scroll to position [48, 0]
